Goal: Find specific page/section: Find specific page/section

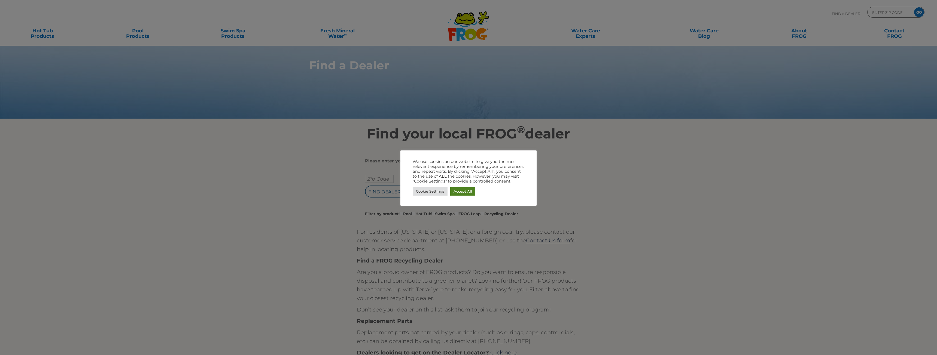
click at [456, 191] on link "Accept All" at bounding box center [462, 191] width 25 height 8
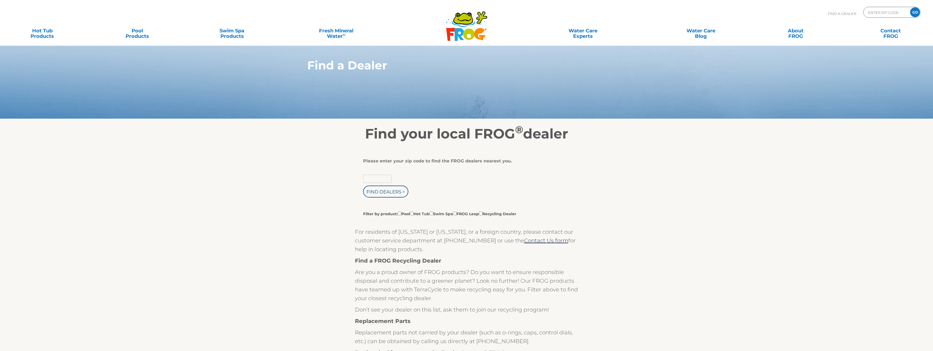
click at [380, 177] on input "text" at bounding box center [377, 179] width 29 height 8
type input "53105"
click at [389, 191] on input "Find Dealers >" at bounding box center [385, 192] width 45 height 12
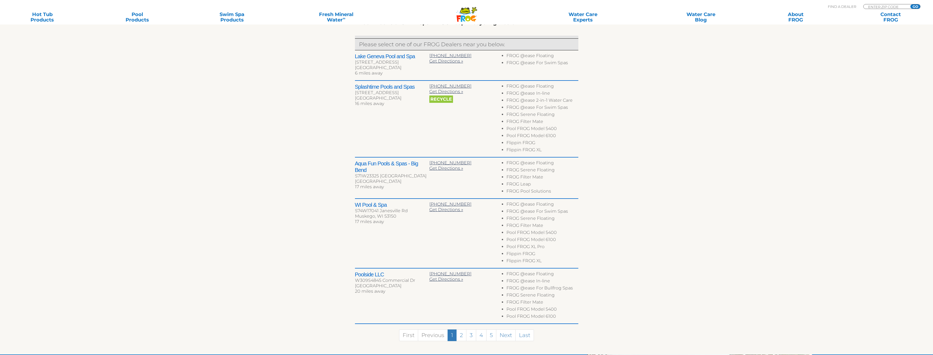
scroll to position [245, 0]
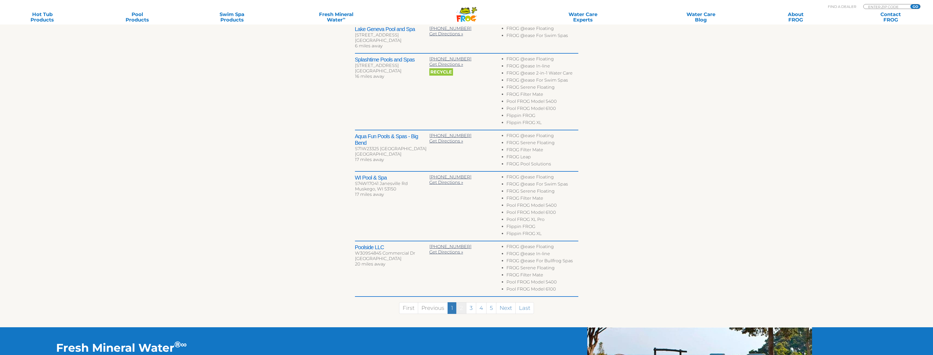
click at [459, 310] on link "2" at bounding box center [461, 309] width 10 height 12
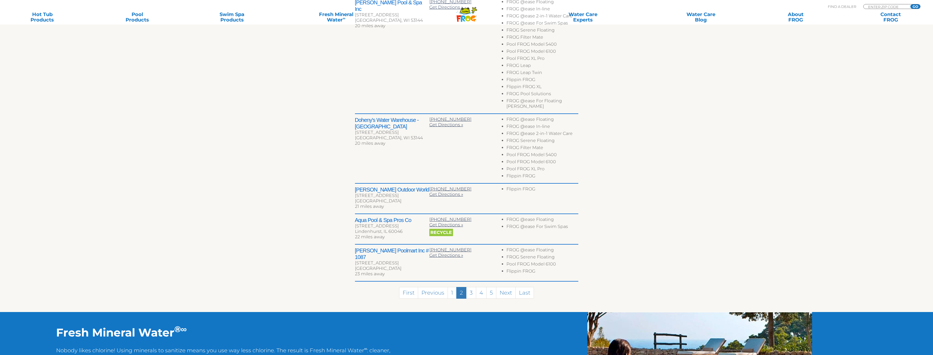
scroll to position [272, 0]
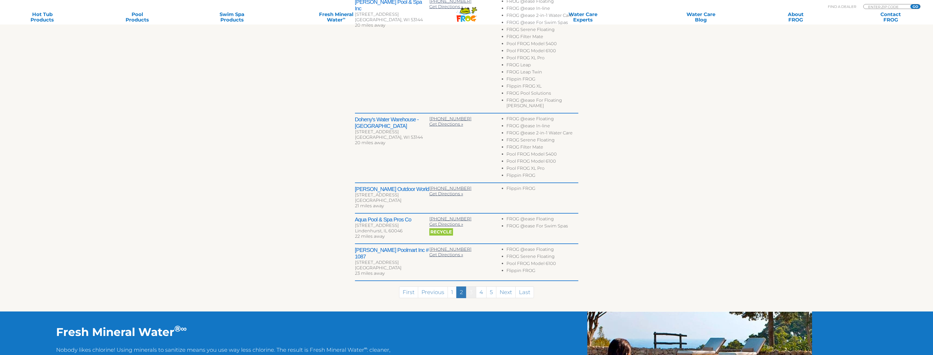
click at [470, 287] on link "3" at bounding box center [471, 293] width 10 height 12
